Goal: Check status: Check status

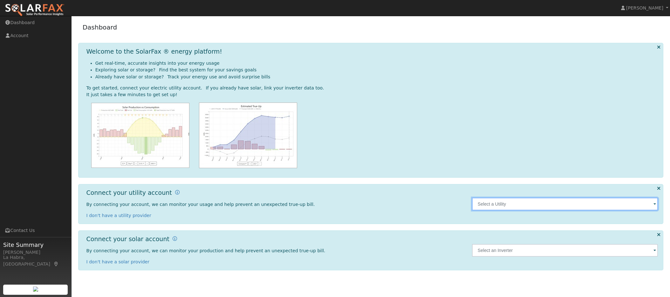
click at [643, 211] on input "text" at bounding box center [565, 204] width 186 height 13
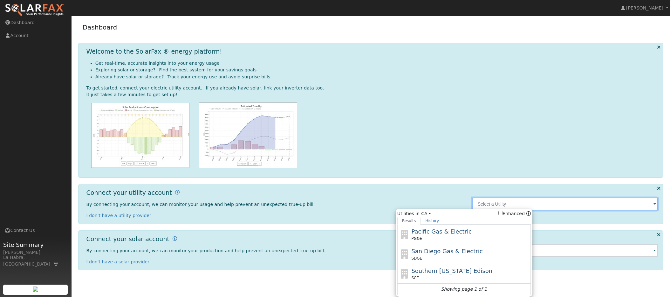
scroll to position [52, 0]
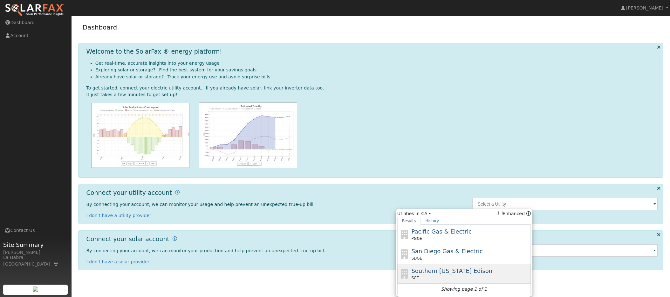
click at [456, 269] on span "Southern [US_STATE] Edison" at bounding box center [451, 271] width 81 height 7
type input "SCE"
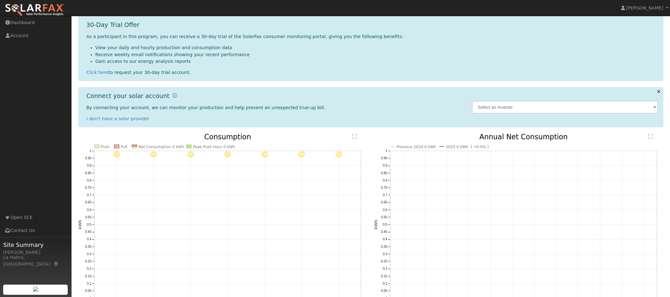
scroll to position [105, 0]
click at [653, 111] on span at bounding box center [654, 106] width 3 height 7
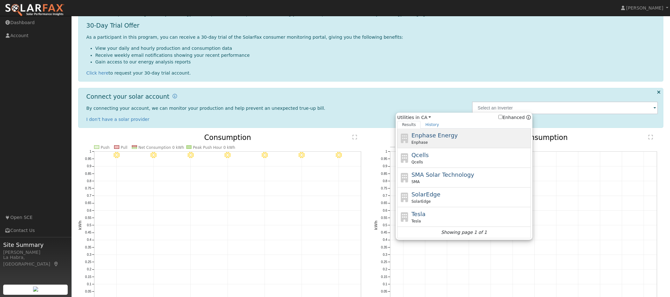
scroll to position [93, 0]
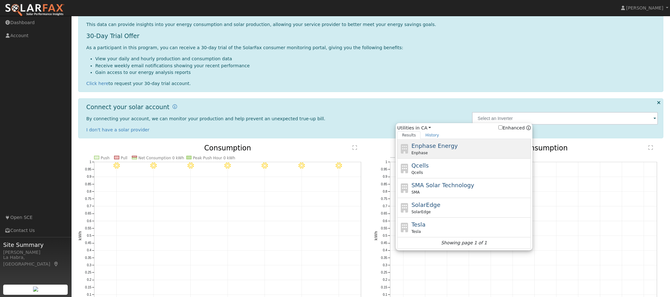
click at [483, 156] on div "Enphase" at bounding box center [470, 153] width 118 height 6
type input "Enphase"
